Goal: Information Seeking & Learning: Check status

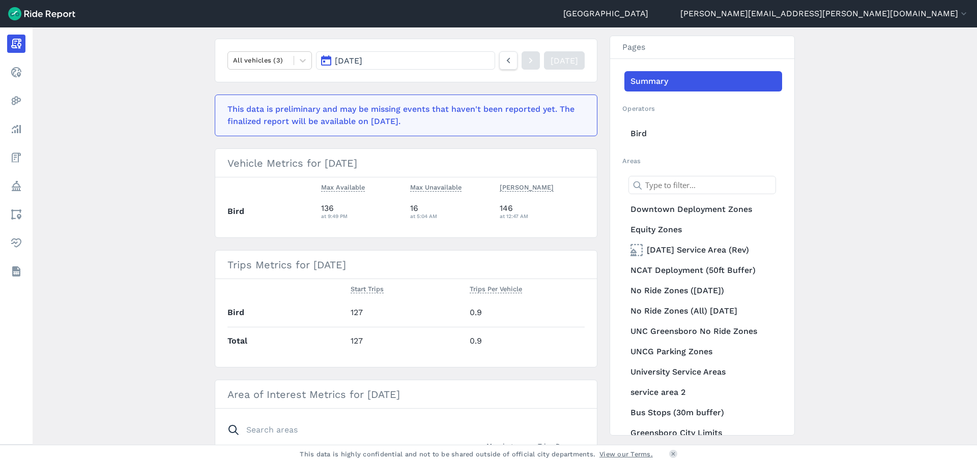
scroll to position [153, 0]
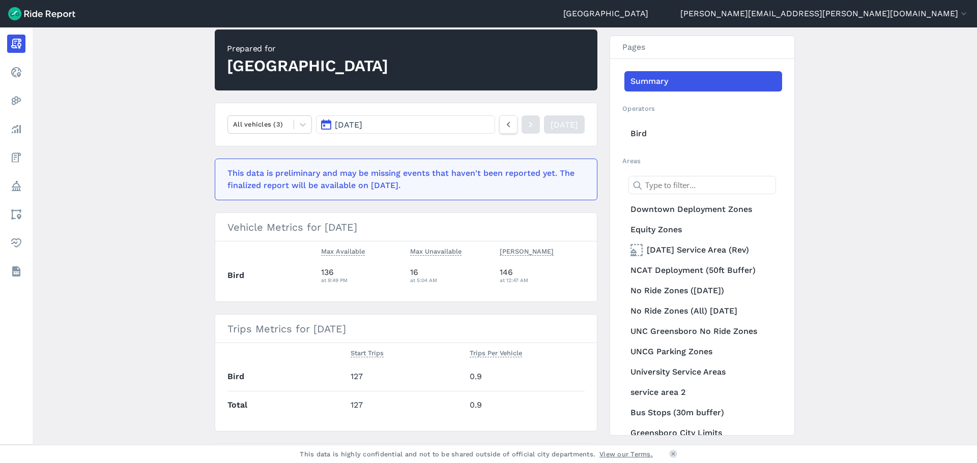
scroll to position [102, 0]
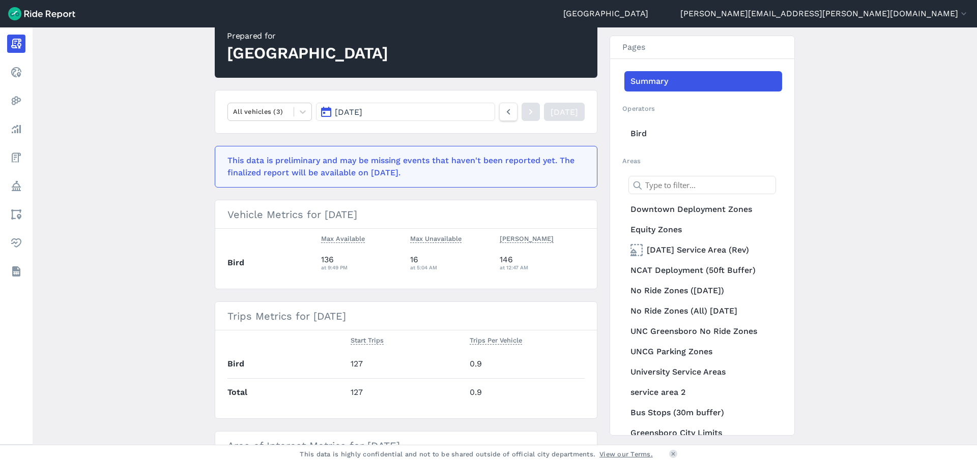
click at [445, 112] on button "[DATE]" at bounding box center [405, 112] width 179 height 18
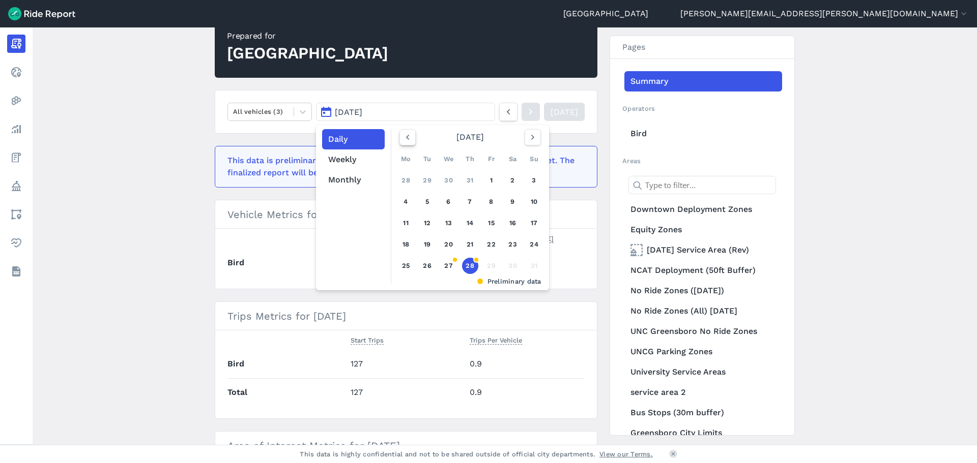
click at [402, 140] on icon "button" at bounding box center [407, 137] width 10 height 10
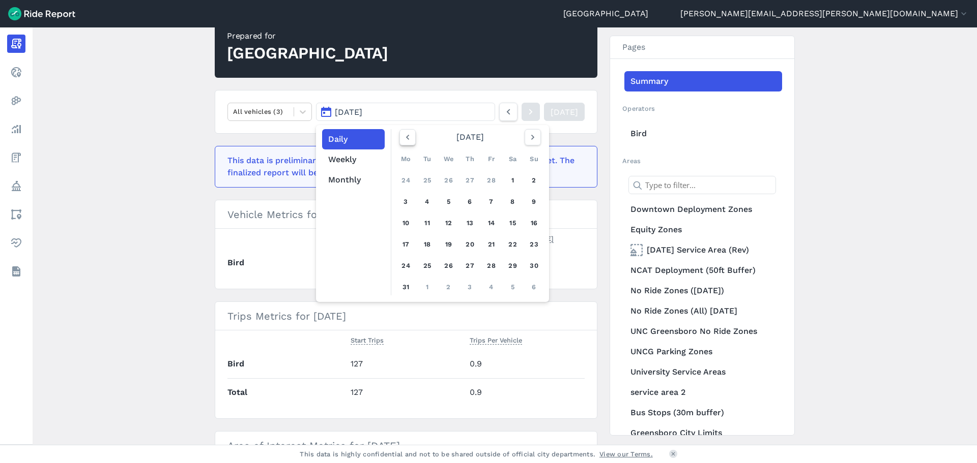
click at [402, 140] on icon "button" at bounding box center [407, 137] width 10 height 10
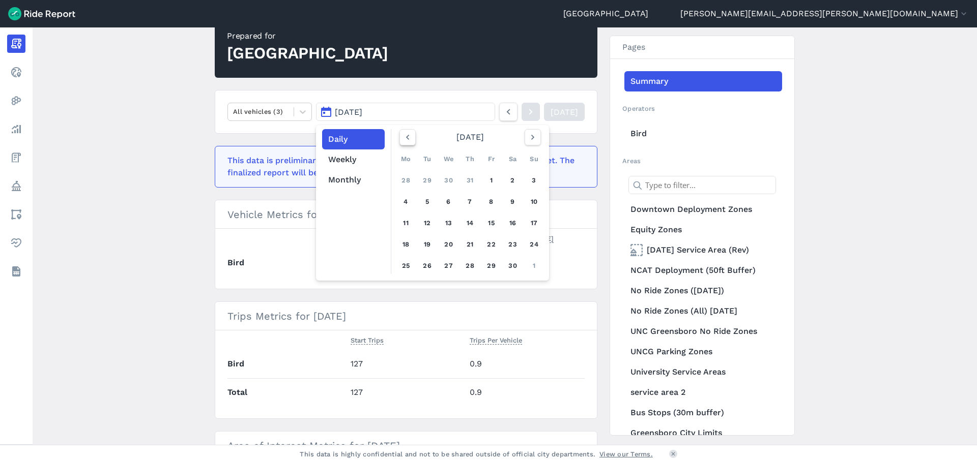
click at [399, 140] on button "button" at bounding box center [407, 137] width 16 height 16
click at [470, 176] on link "1" at bounding box center [470, 180] width 16 height 16
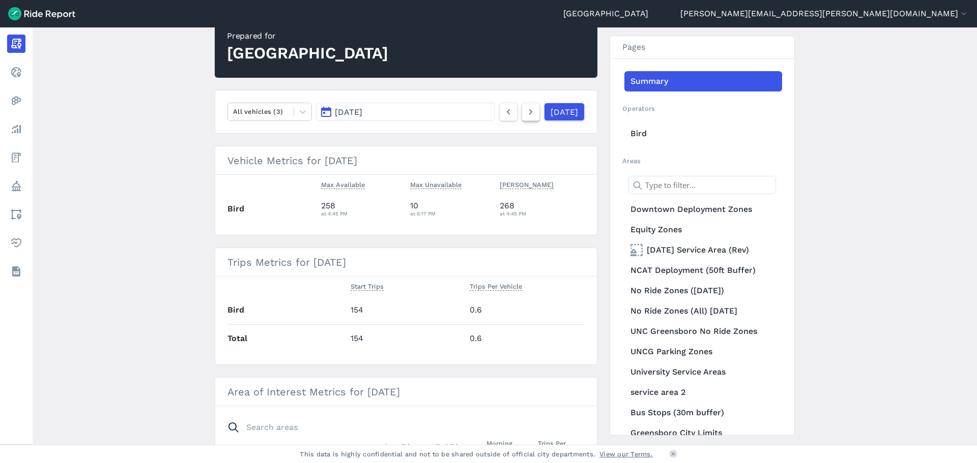
click at [525, 116] on icon at bounding box center [530, 112] width 11 height 12
click at [521, 120] on link at bounding box center [530, 112] width 18 height 18
click at [517, 121] on nav "All vehicles (3) [DATE] [DATE]" at bounding box center [406, 112] width 383 height 44
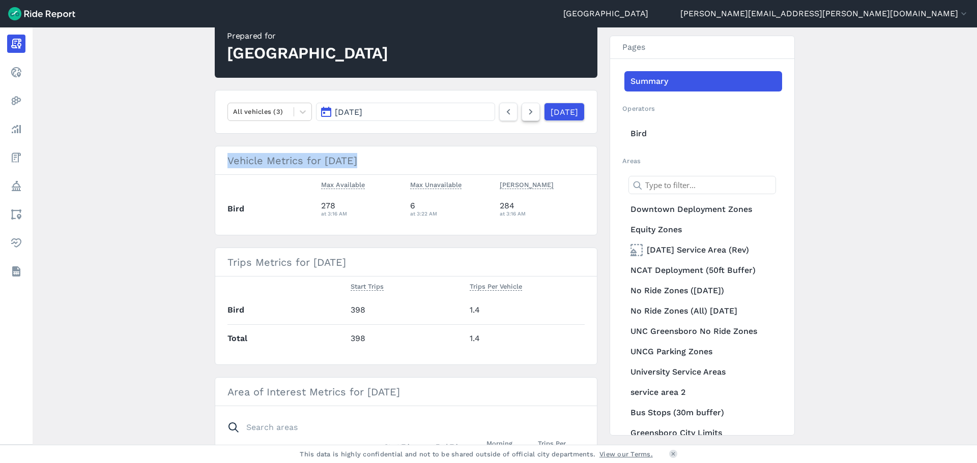
click at [525, 113] on icon at bounding box center [530, 112] width 11 height 12
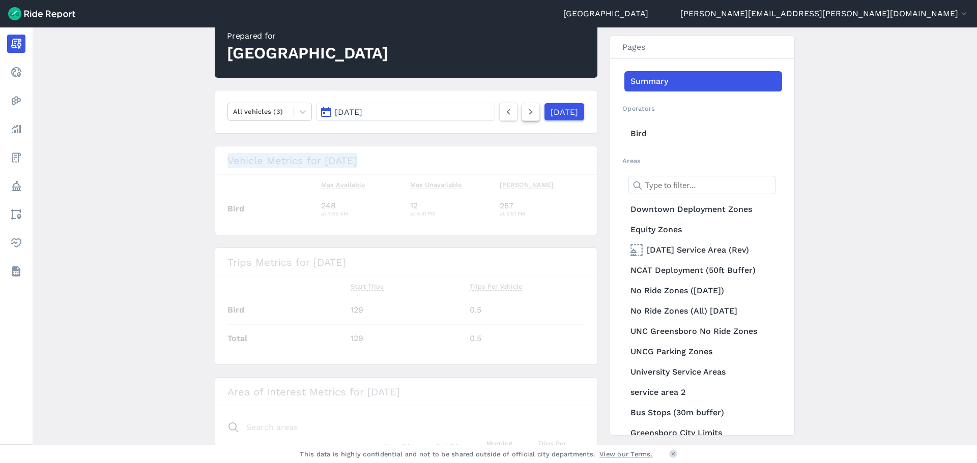
click at [525, 113] on icon at bounding box center [530, 112] width 11 height 12
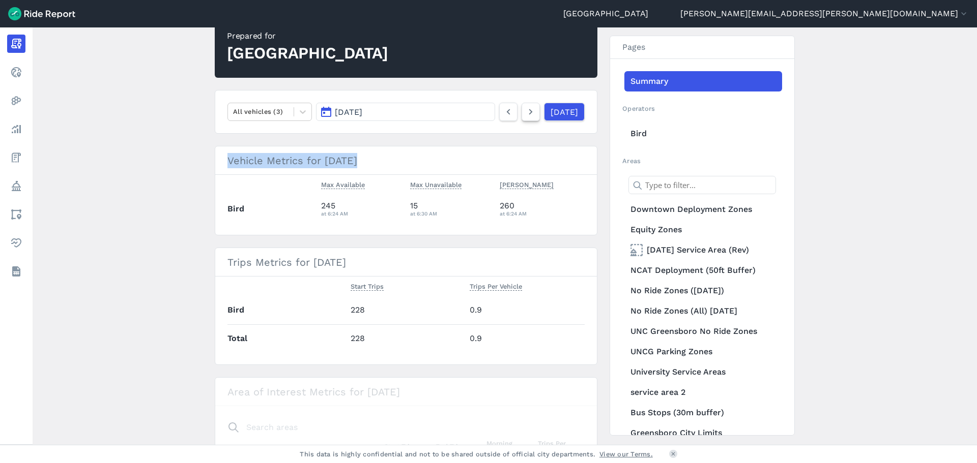
click at [525, 113] on icon at bounding box center [530, 112] width 11 height 12
click at [458, 114] on button "[DATE]" at bounding box center [405, 112] width 179 height 18
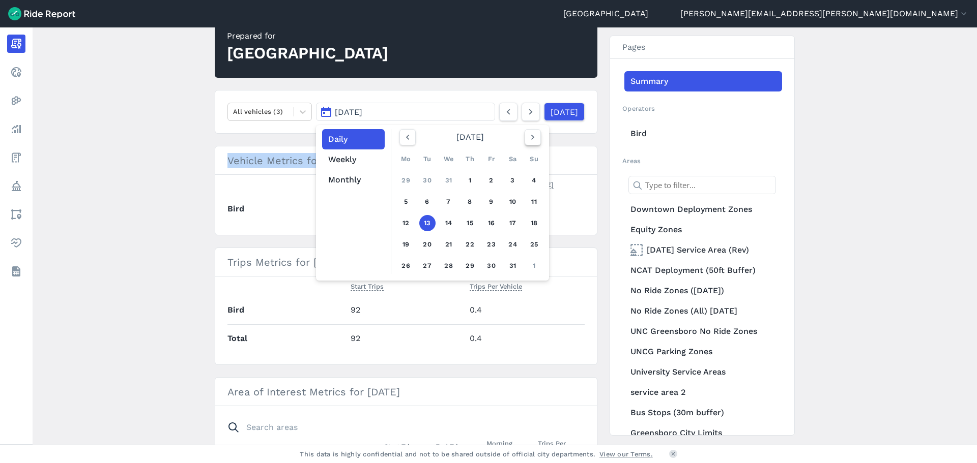
click at [531, 136] on icon "button" at bounding box center [533, 137] width 10 height 10
click at [531, 136] on use "button" at bounding box center [532, 137] width 3 height 5
click at [487, 178] on link "1" at bounding box center [491, 180] width 16 height 16
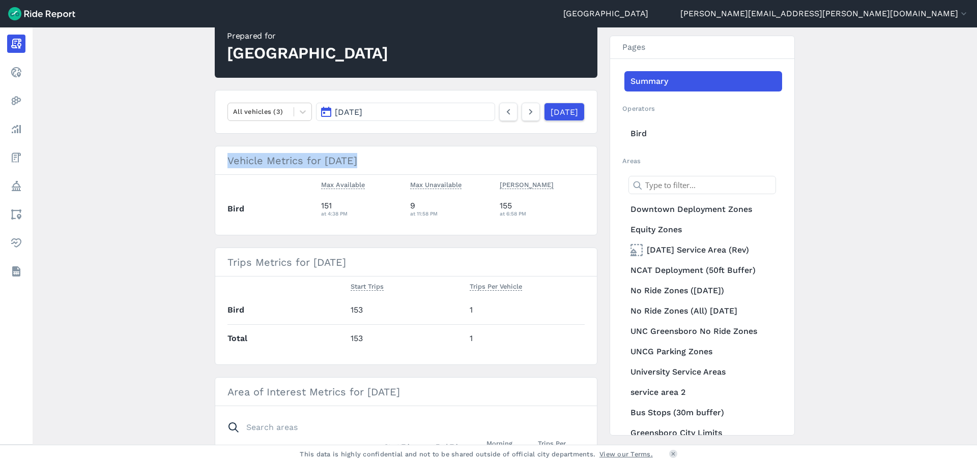
click at [395, 116] on button "[DATE]" at bounding box center [405, 112] width 179 height 18
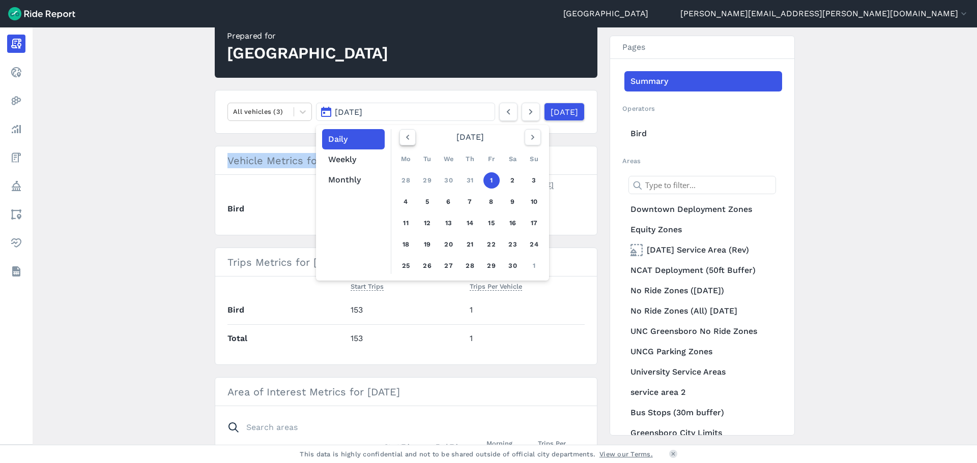
click at [407, 140] on icon "button" at bounding box center [407, 137] width 10 height 10
click at [406, 140] on icon "button" at bounding box center [407, 137] width 10 height 10
click at [450, 201] on link "4" at bounding box center [449, 202] width 16 height 16
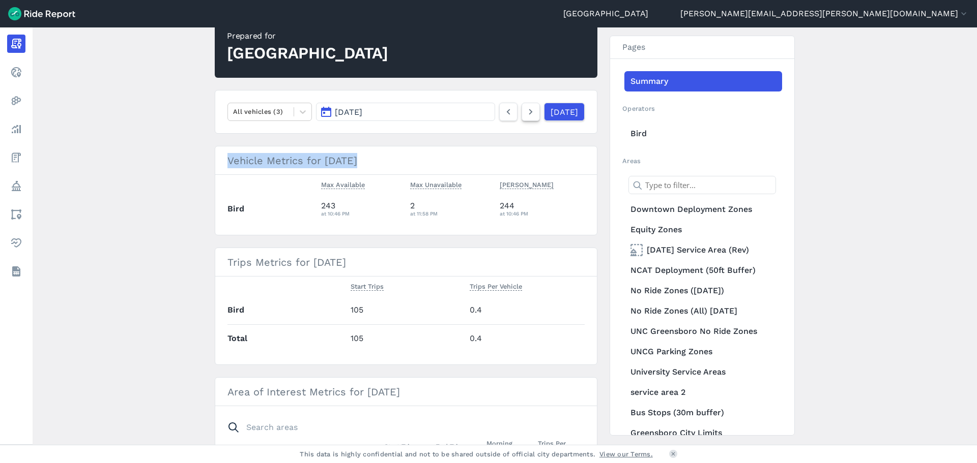
click at [525, 114] on icon at bounding box center [530, 112] width 11 height 12
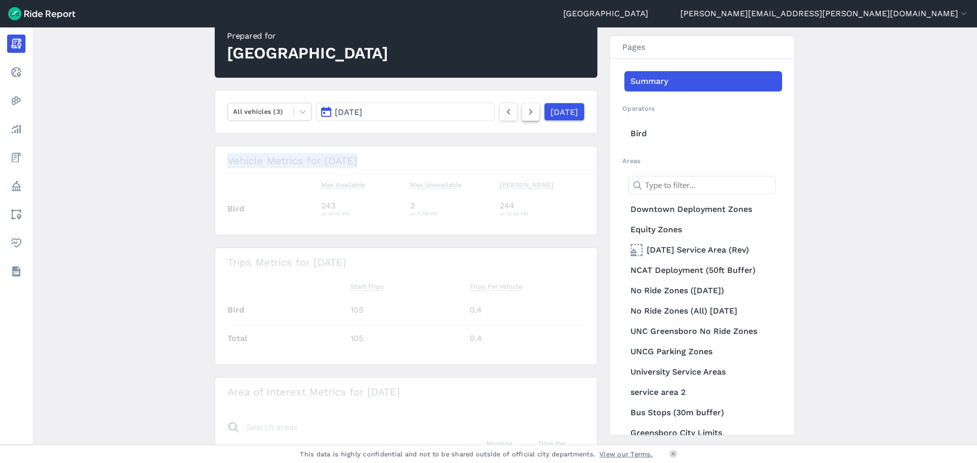
click at [525, 114] on icon at bounding box center [530, 112] width 11 height 12
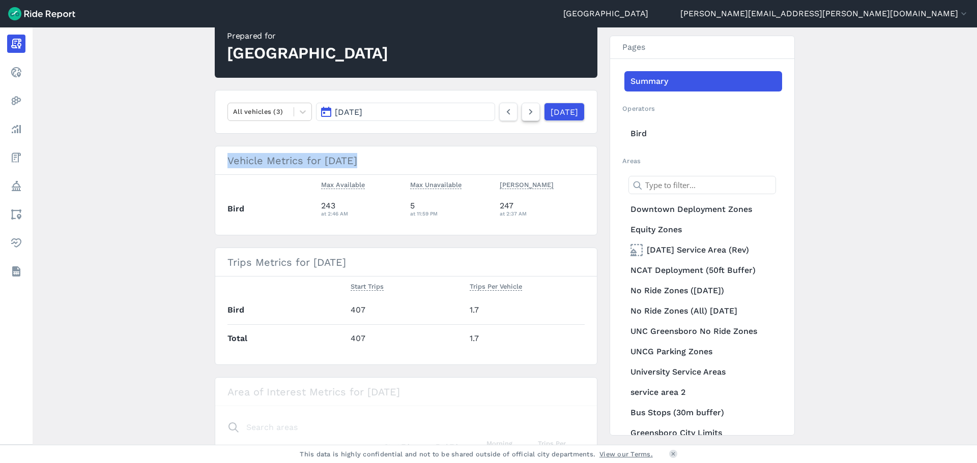
click at [525, 114] on icon at bounding box center [530, 112] width 11 height 12
click at [455, 114] on button "[DATE]" at bounding box center [405, 112] width 179 height 18
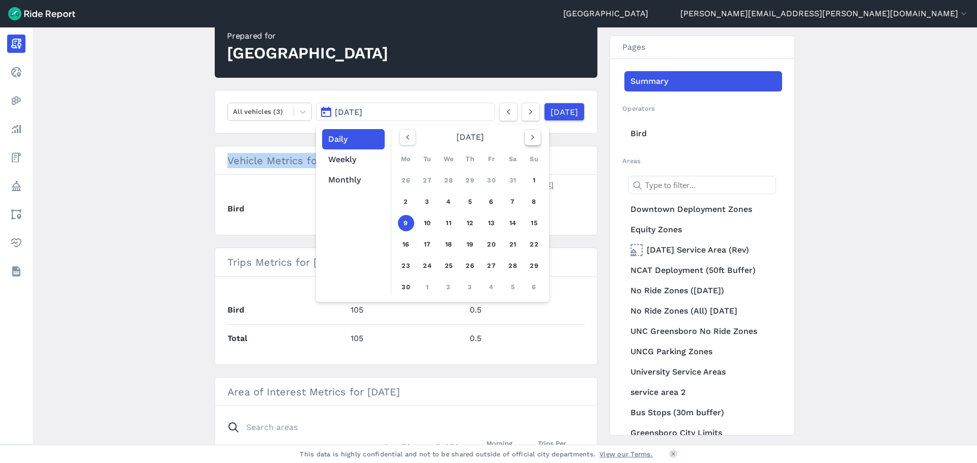
click at [531, 136] on use "button" at bounding box center [532, 137] width 3 height 5
click at [530, 137] on icon "button" at bounding box center [533, 137] width 10 height 10
click at [446, 200] on link "4" at bounding box center [449, 202] width 16 height 16
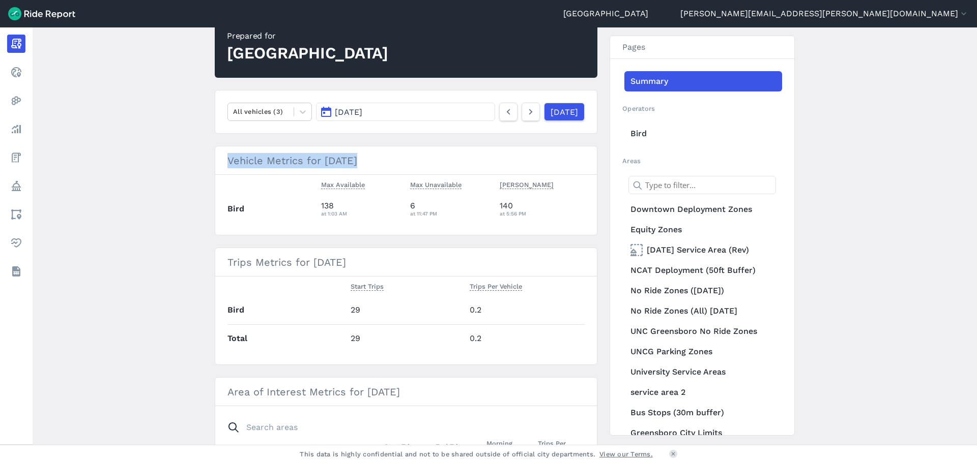
click at [472, 111] on button "[DATE]" at bounding box center [405, 112] width 179 height 18
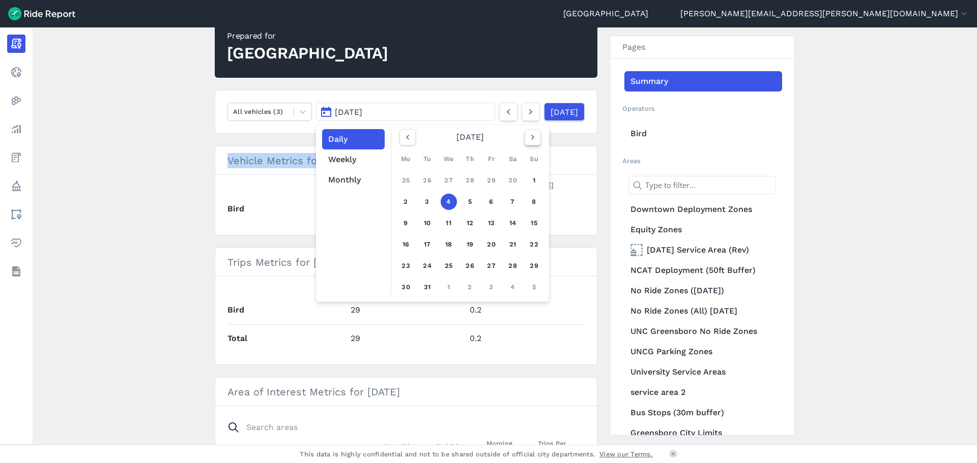
click at [529, 140] on icon "button" at bounding box center [533, 137] width 10 height 10
click at [441, 200] on link "5" at bounding box center [449, 202] width 16 height 16
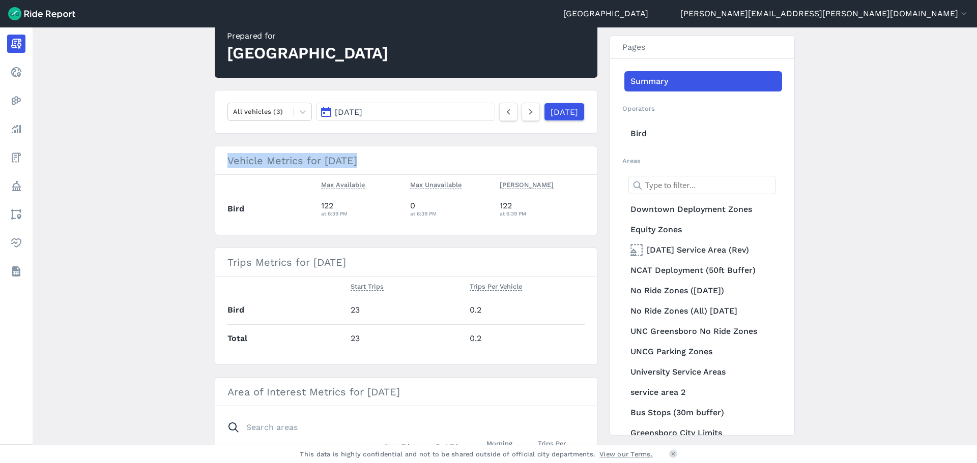
click at [440, 110] on button "[DATE]" at bounding box center [405, 112] width 179 height 18
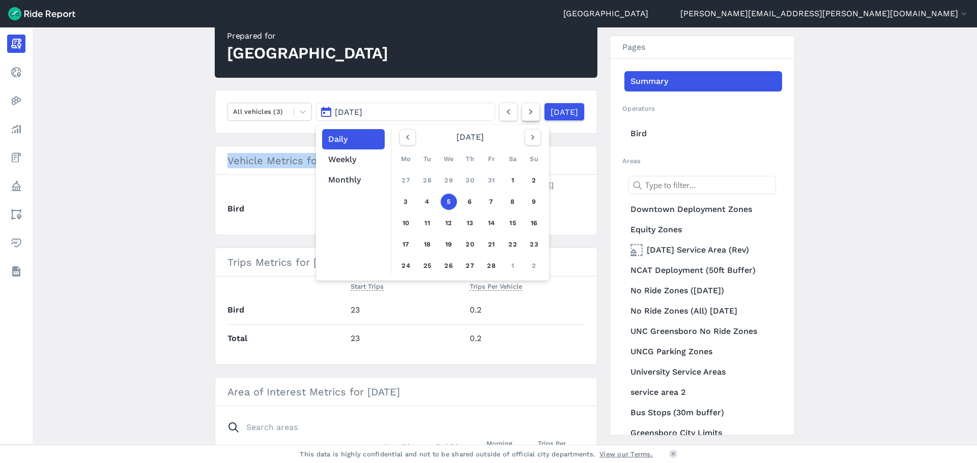
click at [525, 111] on icon at bounding box center [530, 112] width 11 height 12
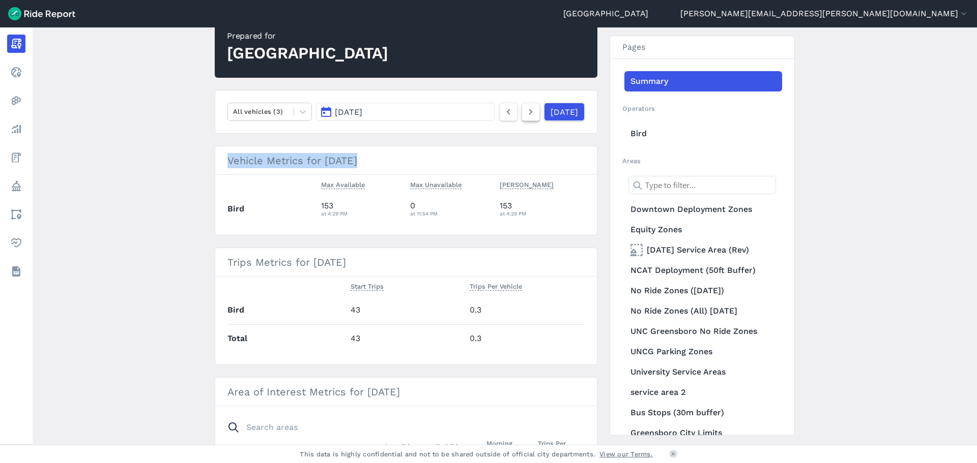
click at [525, 116] on icon at bounding box center [530, 112] width 11 height 12
click at [456, 111] on button "[DATE]" at bounding box center [405, 112] width 179 height 18
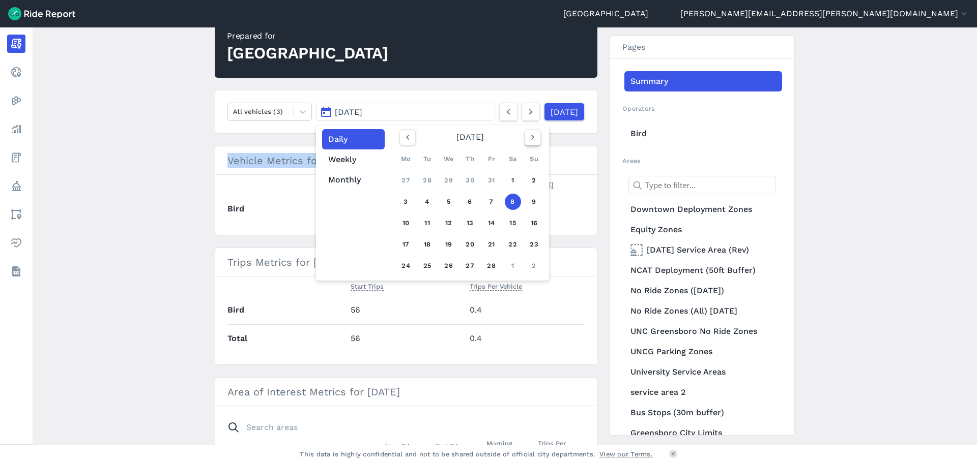
click at [529, 137] on icon "button" at bounding box center [533, 137] width 10 height 10
click at [489, 263] on link "28" at bounding box center [491, 266] width 16 height 16
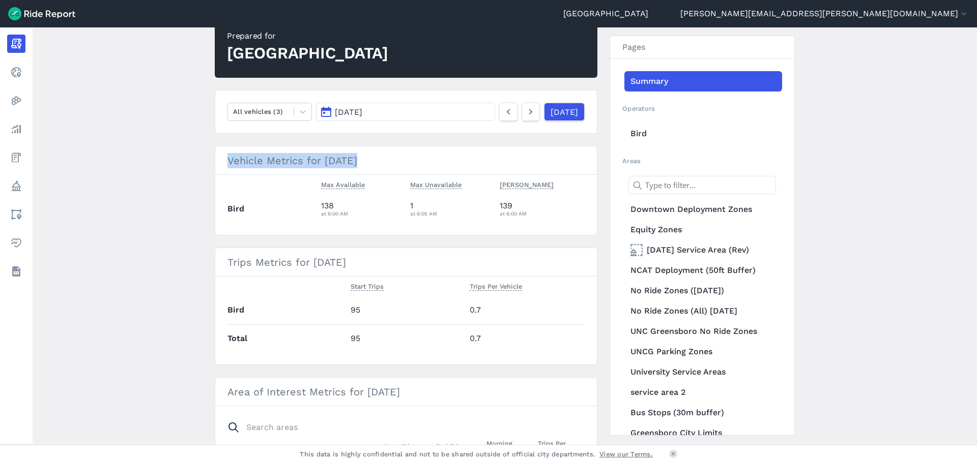
click at [461, 113] on button "[DATE]" at bounding box center [405, 112] width 179 height 18
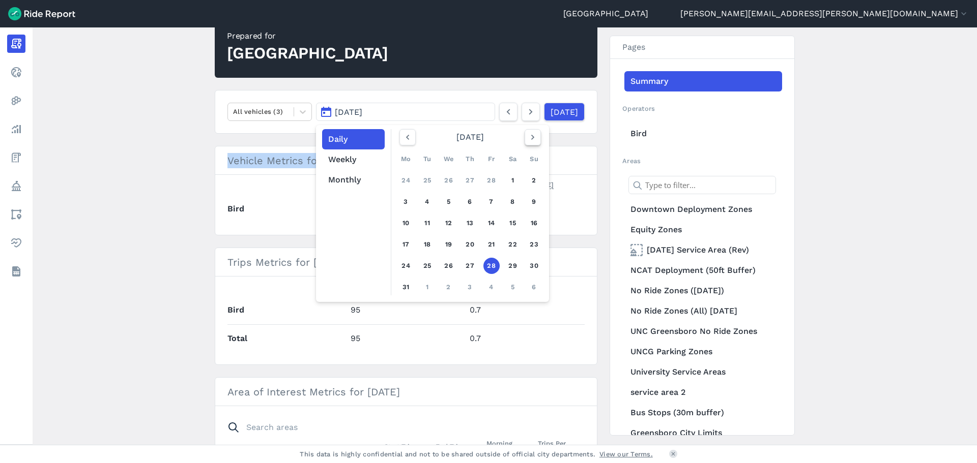
click at [533, 133] on icon "button" at bounding box center [533, 137] width 10 height 10
click at [493, 223] on link "18" at bounding box center [491, 223] width 16 height 16
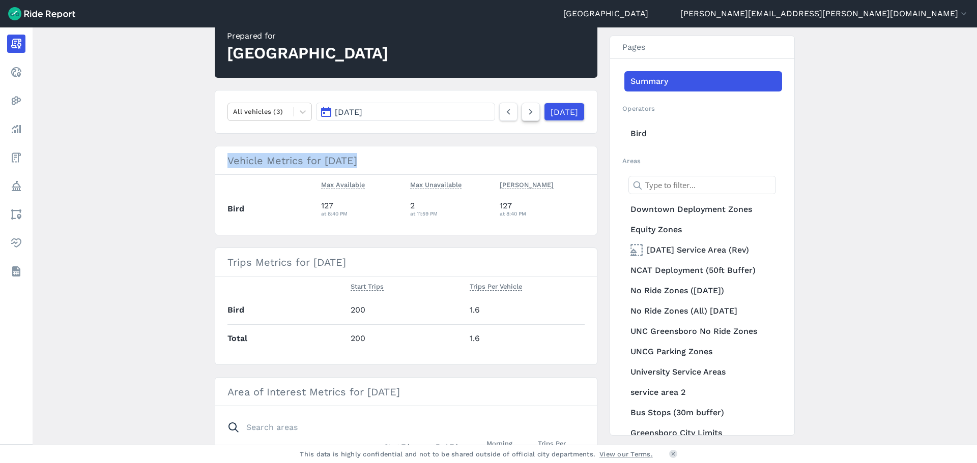
click at [525, 114] on icon at bounding box center [530, 112] width 11 height 12
click at [525, 115] on icon at bounding box center [530, 112] width 11 height 12
click at [436, 111] on button "[DATE]" at bounding box center [405, 112] width 179 height 18
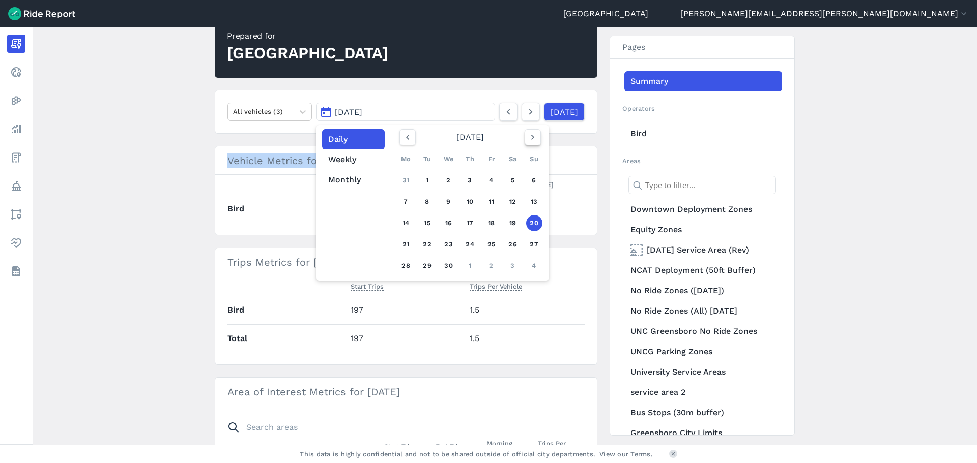
click at [532, 139] on icon "button" at bounding box center [533, 137] width 10 height 10
click at [488, 240] on link "23" at bounding box center [491, 245] width 16 height 16
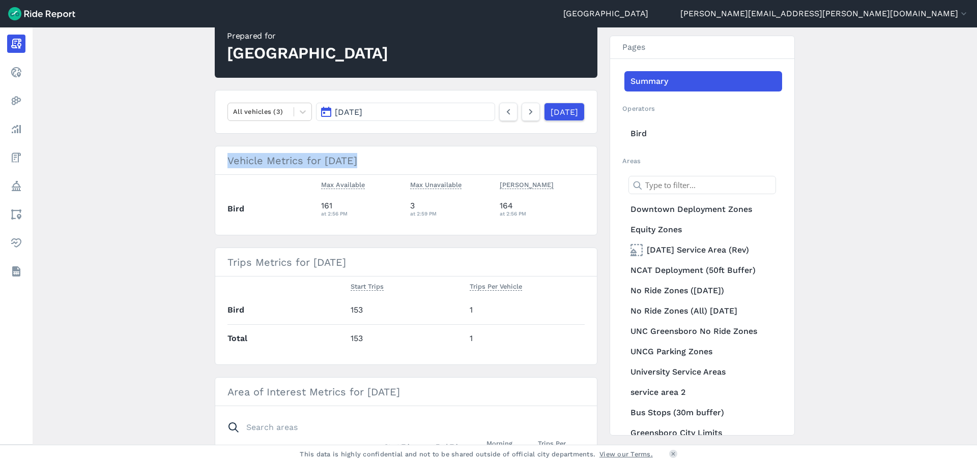
click at [409, 113] on button "[DATE]" at bounding box center [405, 112] width 179 height 18
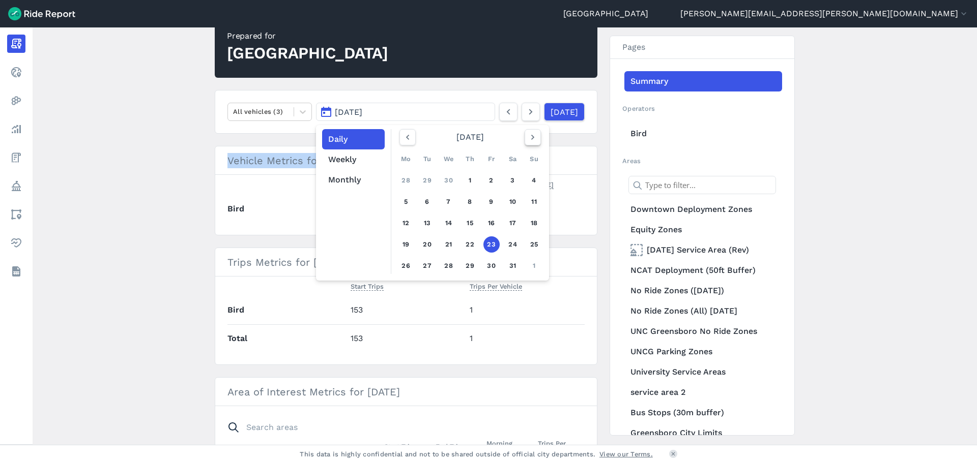
click at [528, 138] on icon "button" at bounding box center [533, 137] width 10 height 10
click at [528, 140] on icon "button" at bounding box center [533, 137] width 10 height 10
click at [490, 227] on link "18" at bounding box center [491, 223] width 16 height 16
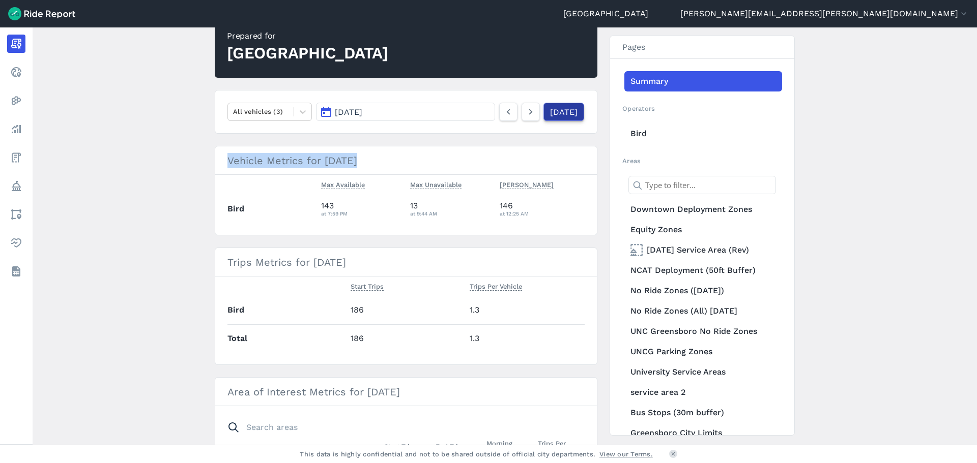
click at [564, 105] on link "[DATE]" at bounding box center [563, 112] width 41 height 18
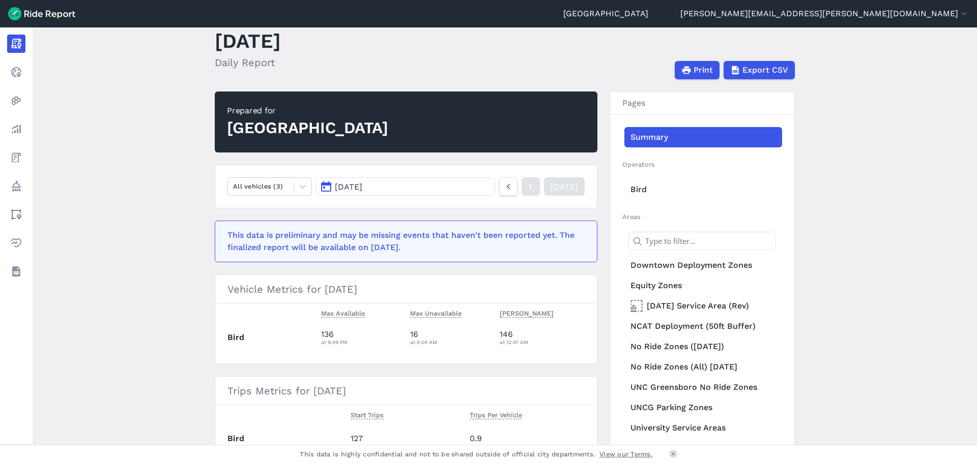
scroll to position [51, 0]
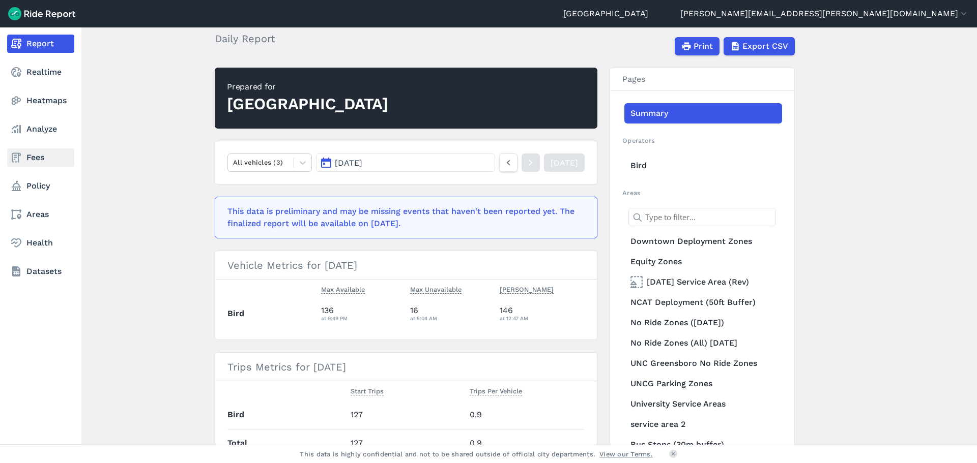
click at [37, 157] on link "Fees" at bounding box center [40, 158] width 67 height 18
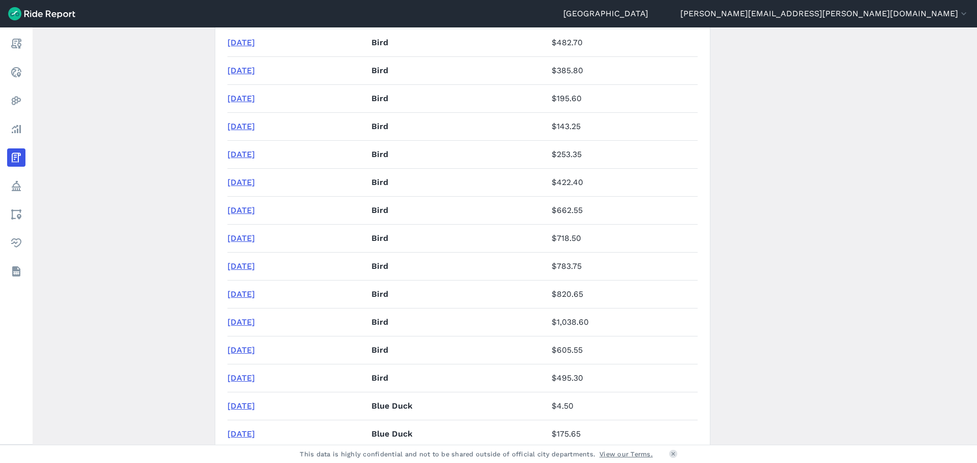
scroll to position [305, 0]
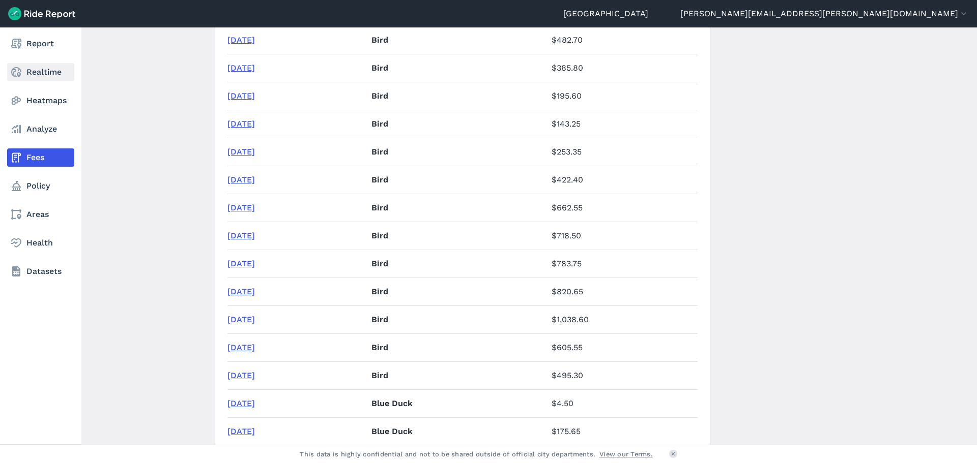
click at [24, 71] on link "Realtime" at bounding box center [40, 72] width 67 height 18
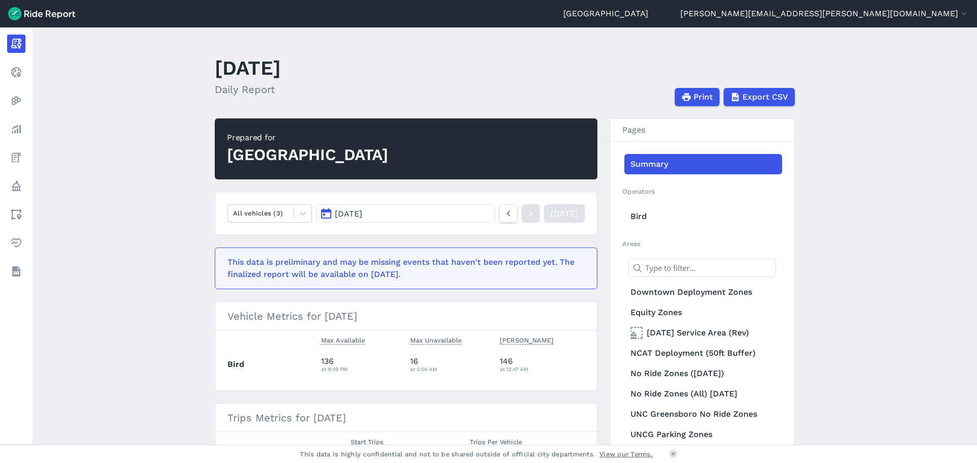
scroll to position [41, 0]
